Goal: Communication & Community: Ask a question

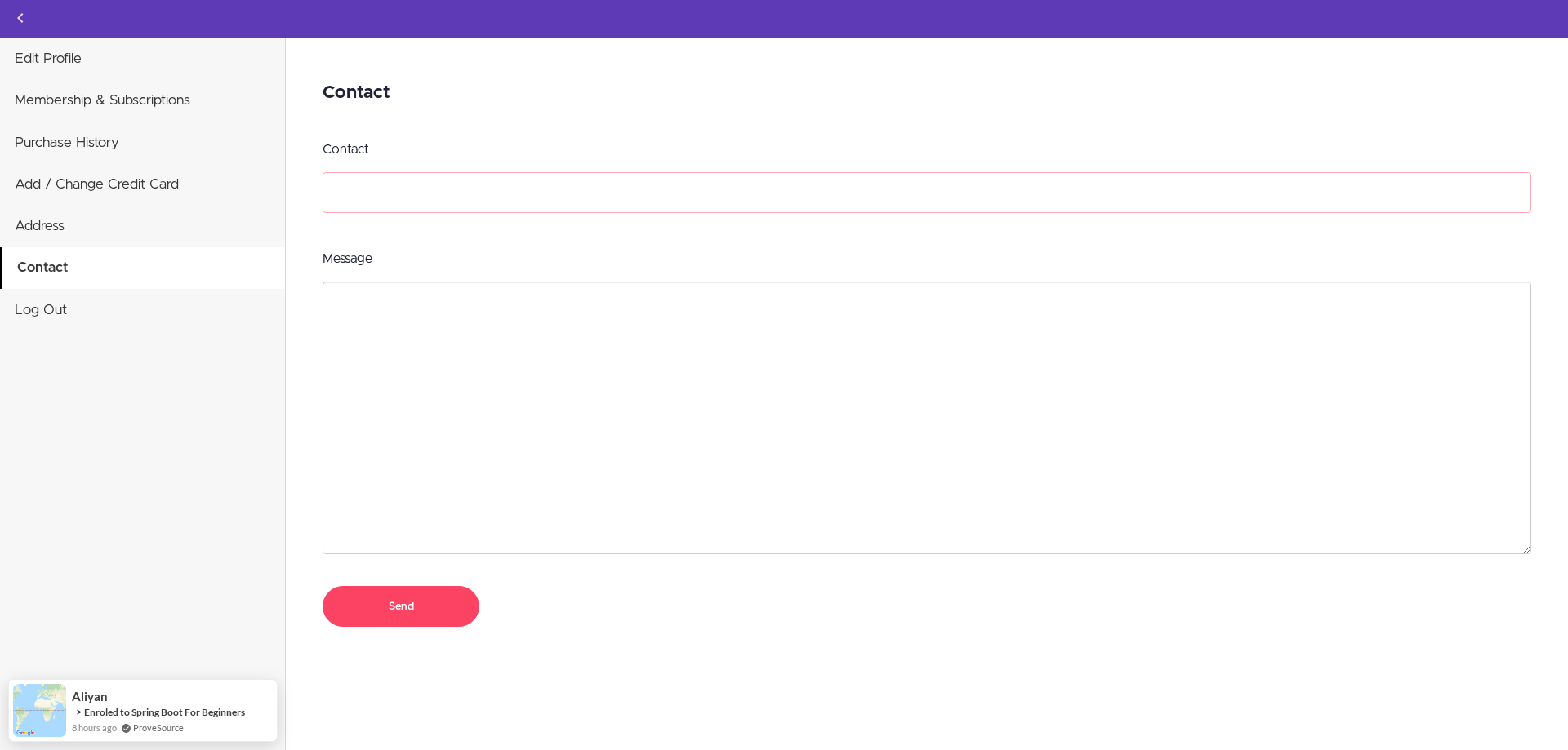
click at [461, 194] on input "Contact" at bounding box center [927, 192] width 1209 height 40
type input "H"
type input "[EMAIL_ADDRESS][DOMAIN_NAME]"
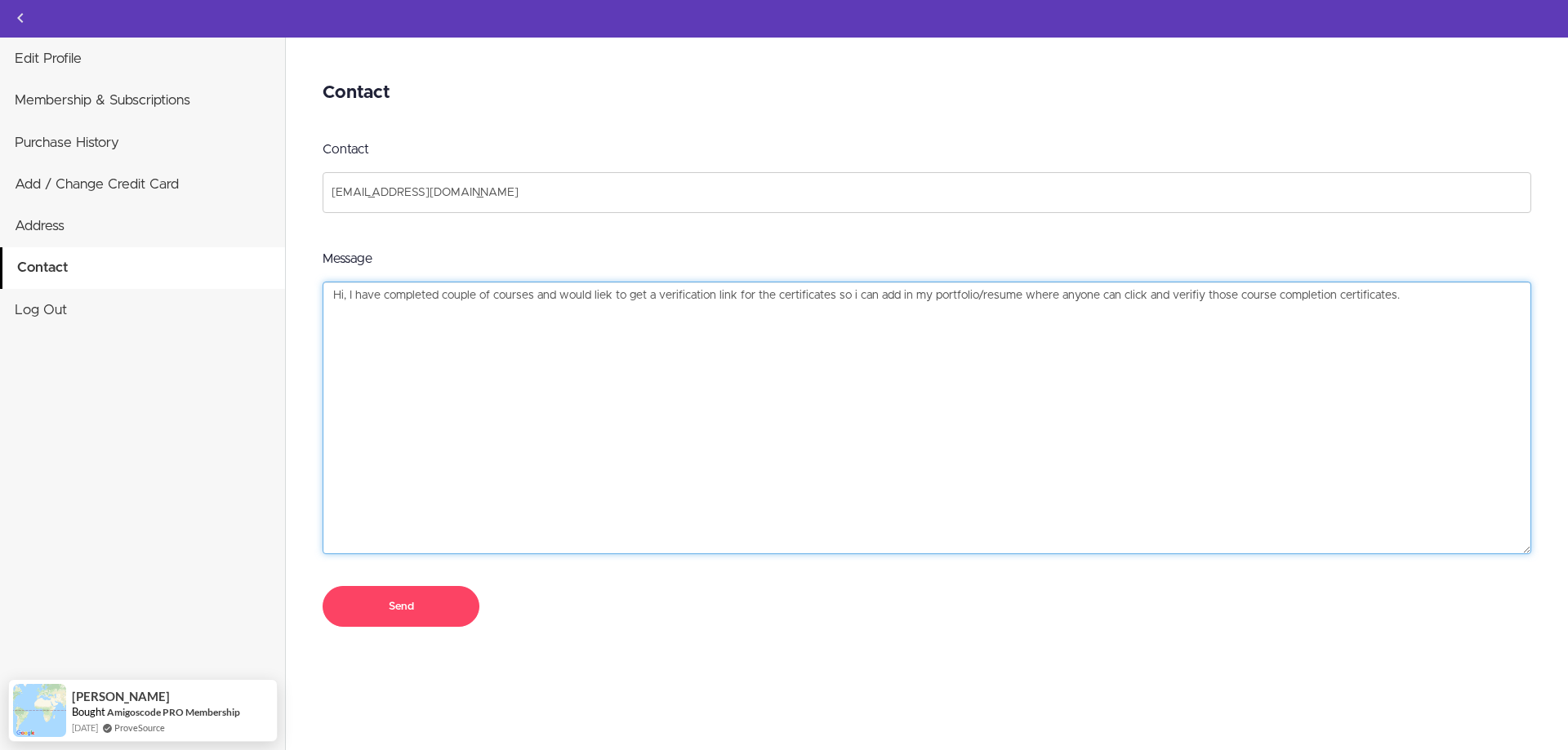
click at [563, 297] on textarea "Hi, I have completed couple of courses and would liek to get a verification lin…" at bounding box center [927, 417] width 1209 height 273
click at [556, 293] on textarea "Hi, I have completed couple of courses and would liek to get a verification lin…" at bounding box center [927, 417] width 1209 height 273
click at [1058, 296] on textarea "Hi, I have completed couple of courses and downloaded the certificates but woul…" at bounding box center [927, 417] width 1209 height 273
click at [1063, 296] on textarea "Hi, I have completed couple of courses and downloaded the certificates but woul…" at bounding box center [927, 417] width 1209 height 273
click at [458, 311] on textarea "Hi, I have completed couple of courses and downloaded the certificates but woul…" at bounding box center [927, 417] width 1209 height 273
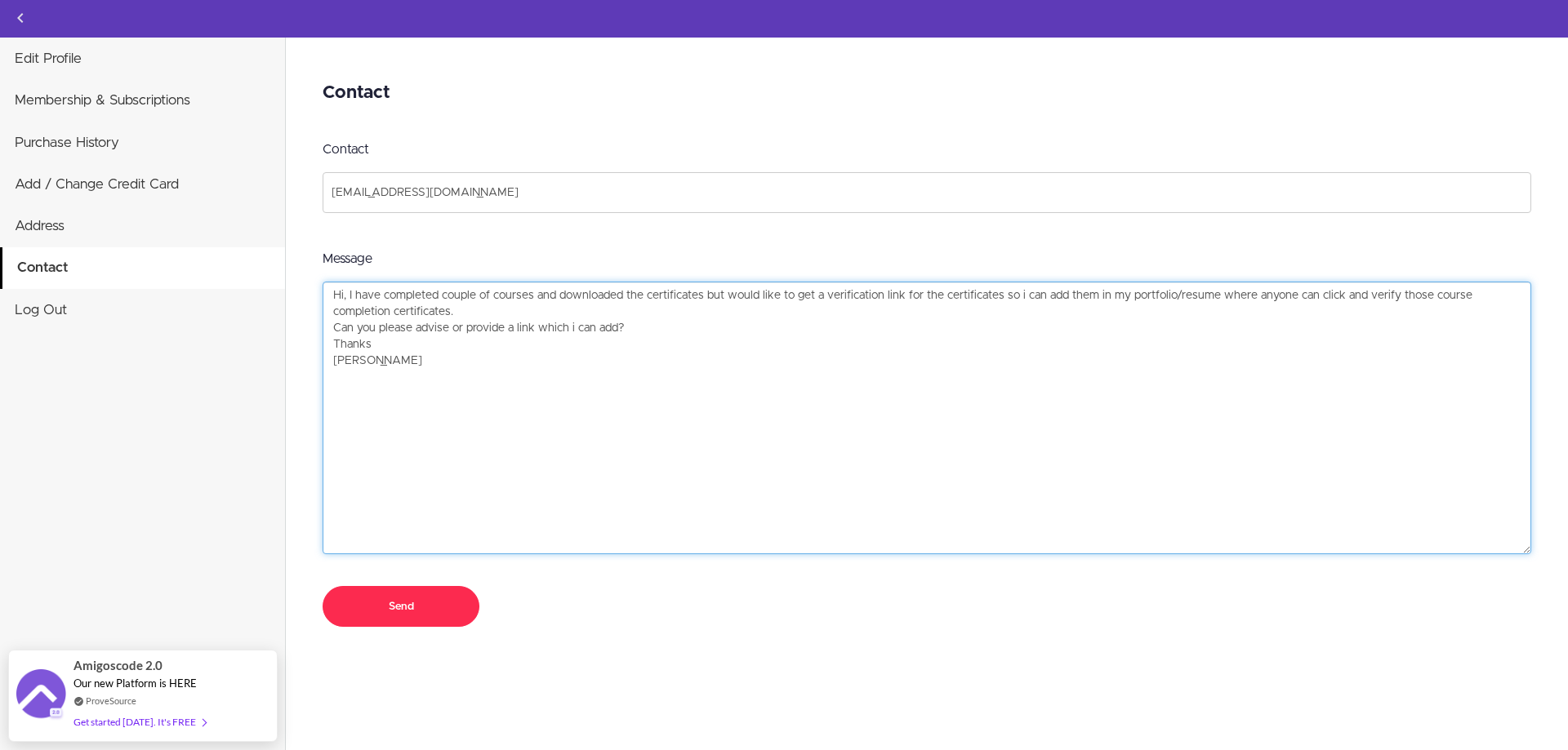
type textarea "Hi, I have completed couple of courses and downloaded the certificates but woul…"
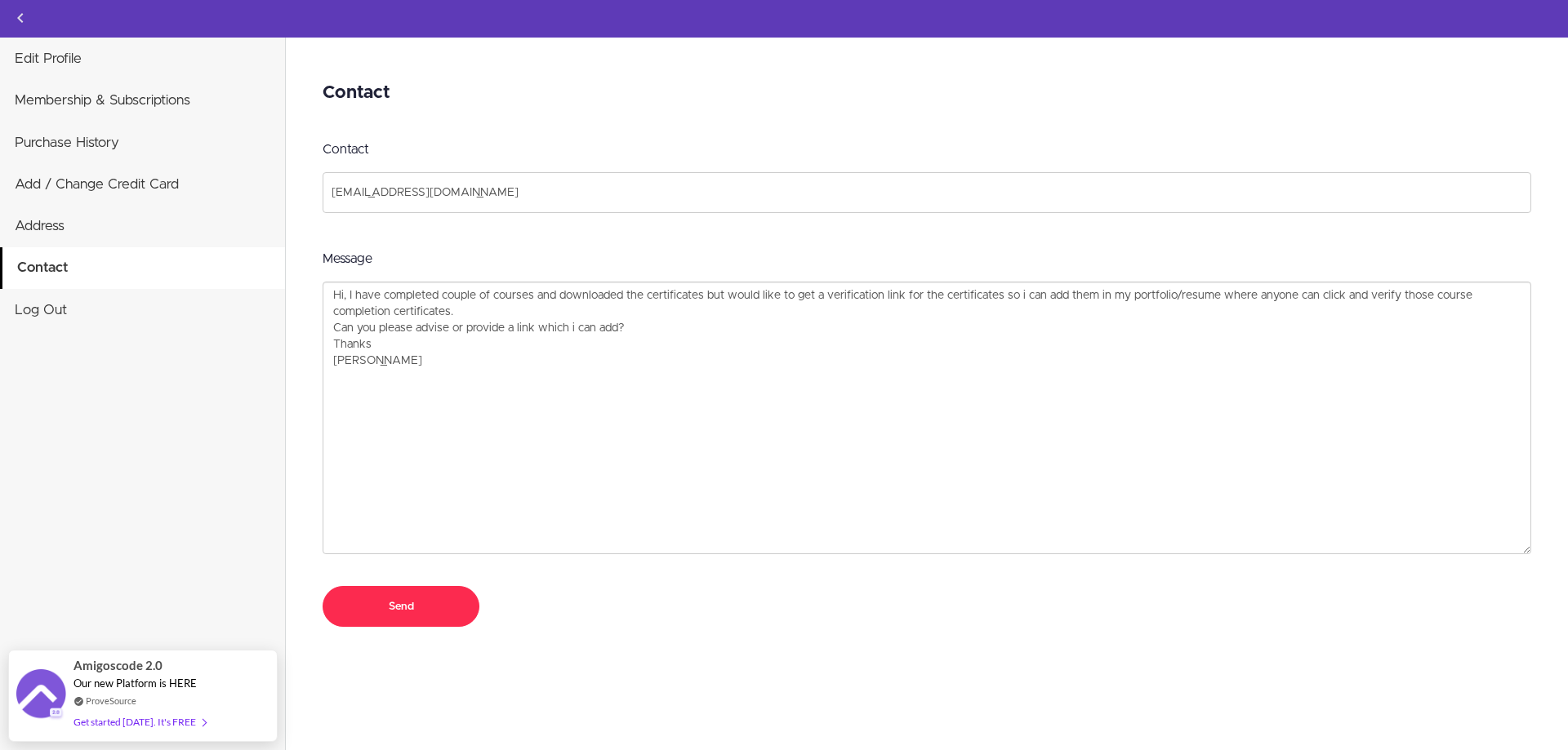
click at [412, 607] on input "Send" at bounding box center [401, 606] width 157 height 40
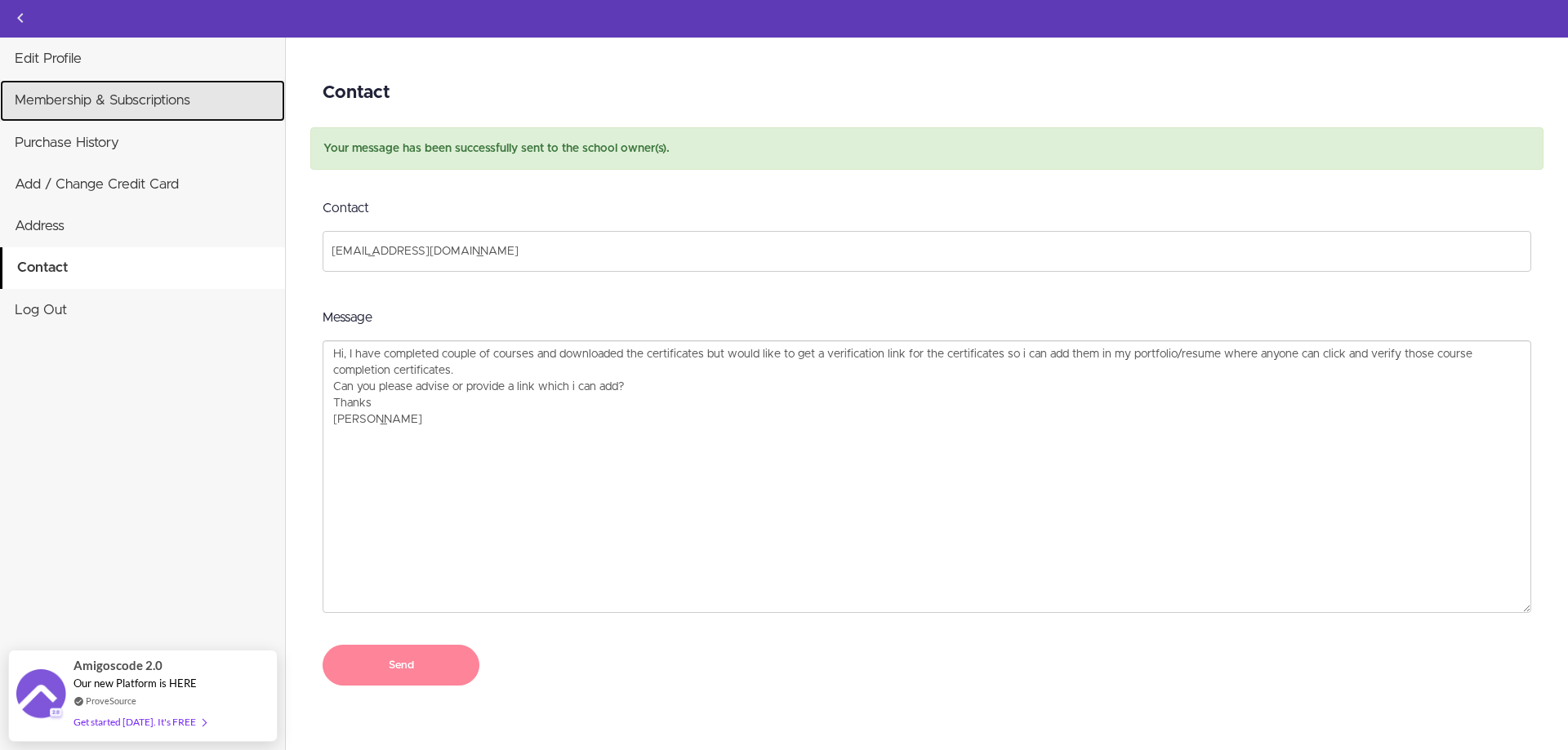
click at [63, 98] on link "Membership & Subscriptions" at bounding box center [142, 99] width 284 height 40
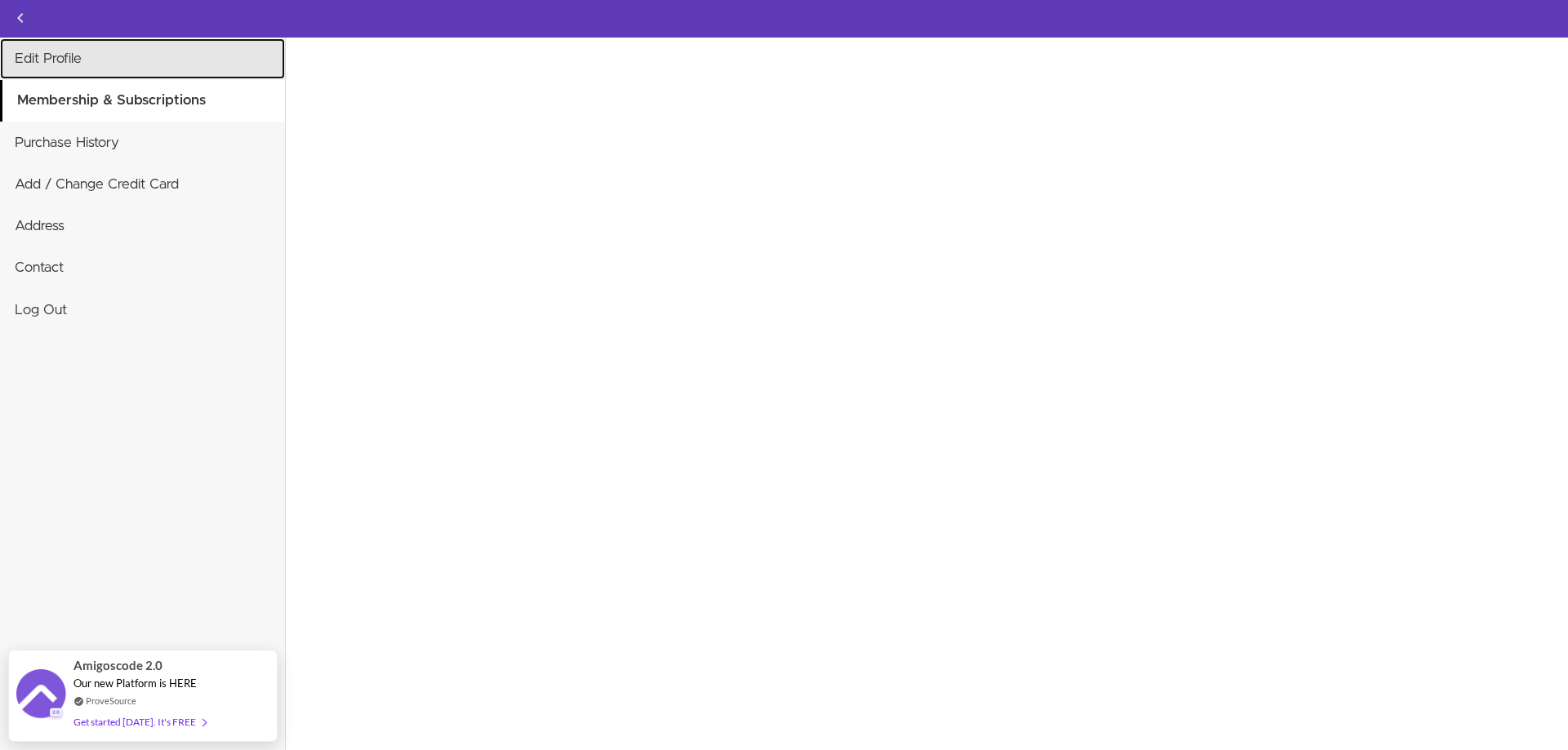
click at [55, 63] on link "Edit Profile" at bounding box center [142, 58] width 284 height 40
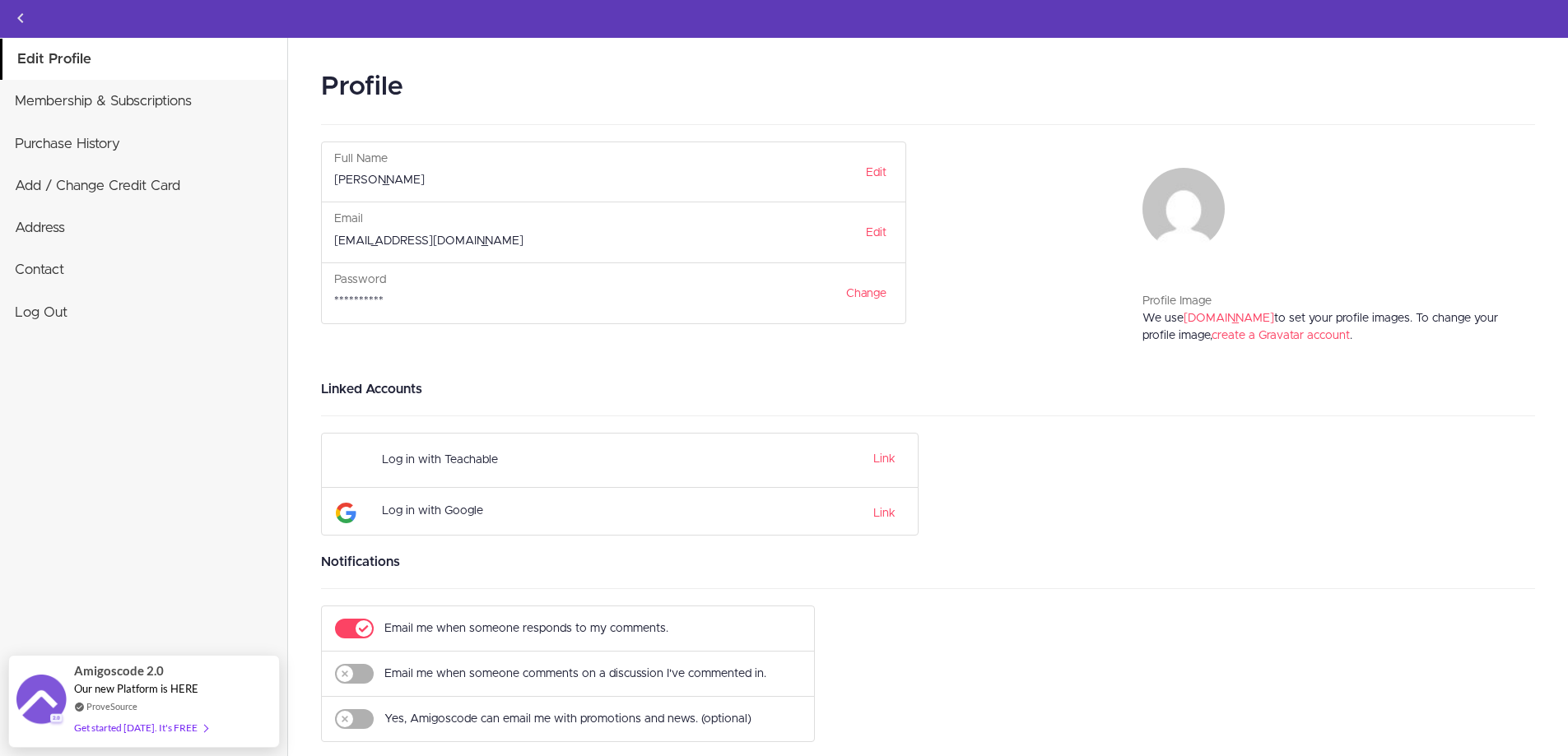
click at [43, 17] on div at bounding box center [143, 20] width 287 height 41
click at [22, 22] on use "Back to courses" at bounding box center [20, 18] width 6 height 10
